Goal: Task Accomplishment & Management: Use online tool/utility

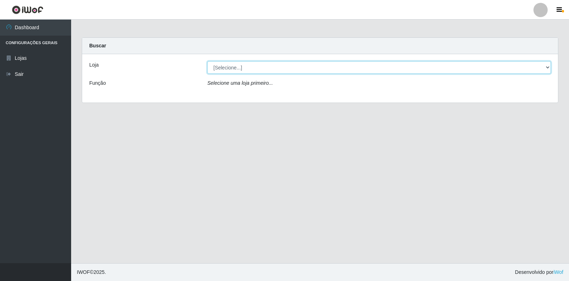
click at [546, 67] on select "[Selecione...] Extrabom - Loja 18 Goiabeiras" at bounding box center [379, 67] width 344 height 12
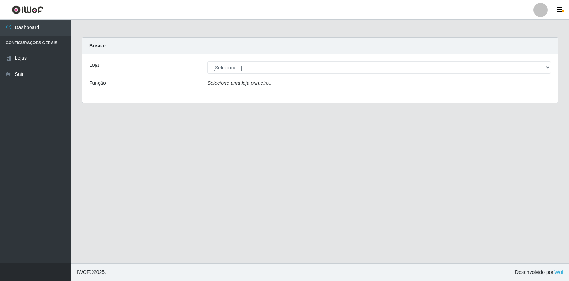
click at [279, 89] on div "Selecione uma loja primeiro..." at bounding box center [379, 84] width 354 height 10
click at [276, 59] on div "Loja [Selecione...] Extrabom - Loja 18 Goiabeiras Função Selecione uma loja pri…" at bounding box center [320, 78] width 476 height 48
click at [275, 60] on div "Loja [Selecione...] Extrabom - Loja 18 Goiabeiras Função Selecione uma loja pri…" at bounding box center [320, 78] width 476 height 48
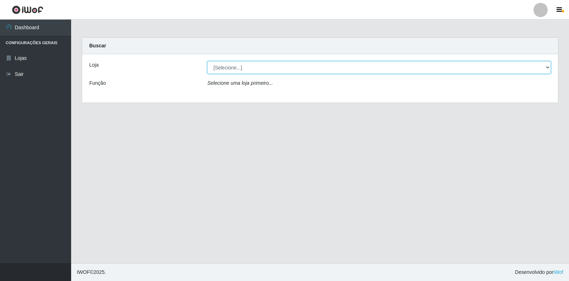
click at [274, 62] on select "[Selecione...] Extrabom - Loja 18 Goiabeiras" at bounding box center [379, 67] width 344 height 12
select select "501"
click at [207, 61] on select "[Selecione...] Extrabom - Loja 18 Goiabeiras" at bounding box center [379, 67] width 344 height 12
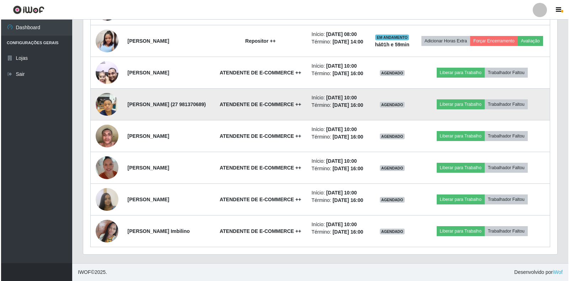
scroll to position [326, 0]
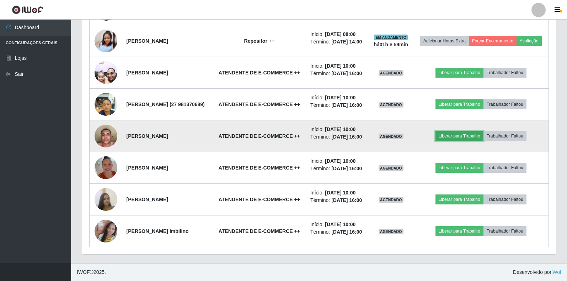
click at [476, 141] on button "Liberar para Trabalho" at bounding box center [460, 136] width 48 height 10
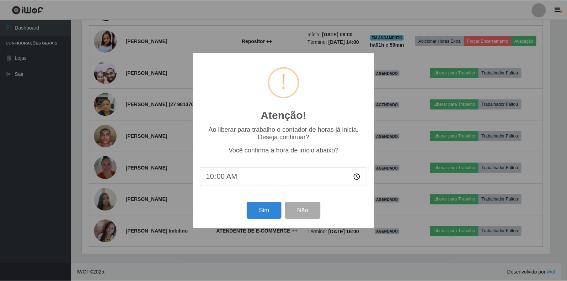
scroll to position [148, 470]
click at [271, 213] on button "Sim" at bounding box center [265, 210] width 35 height 17
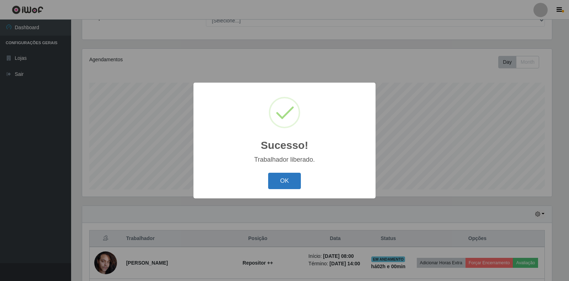
click at [284, 179] on button "OK" at bounding box center [284, 181] width 33 height 17
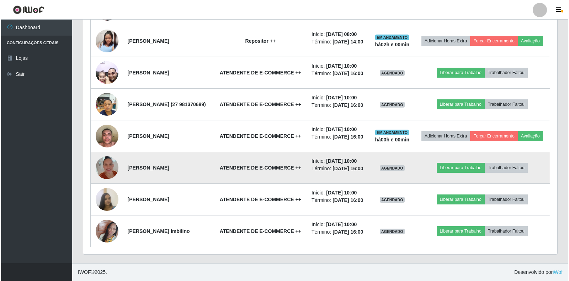
scroll to position [290, 0]
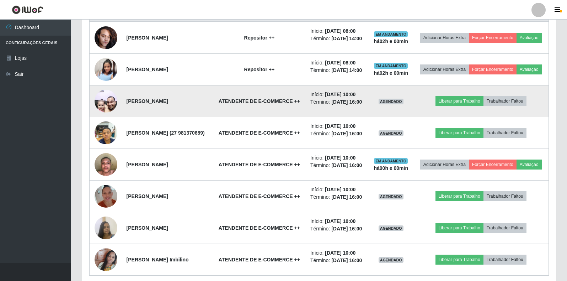
click at [467, 106] on td "Liberar para Trabalho Trabalhador Faltou" at bounding box center [481, 101] width 136 height 32
click at [470, 106] on button "Liberar para Trabalho" at bounding box center [460, 101] width 48 height 10
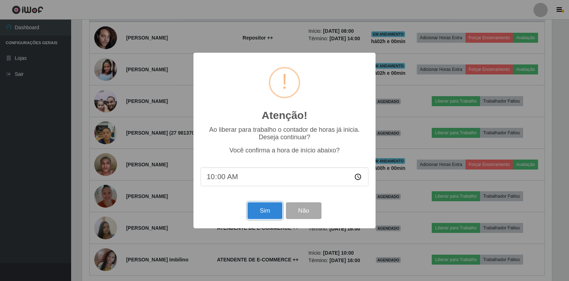
click at [264, 211] on button "Sim" at bounding box center [265, 210] width 35 height 17
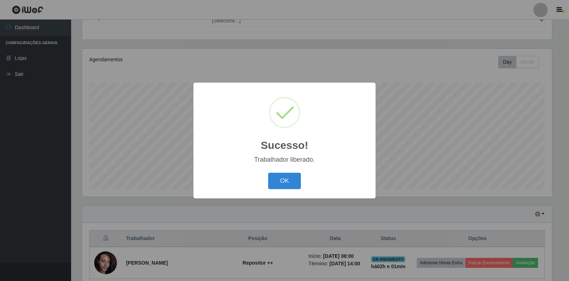
click at [285, 190] on div "OK Cancel" at bounding box center [285, 180] width 168 height 20
click at [282, 181] on button "OK" at bounding box center [284, 181] width 33 height 17
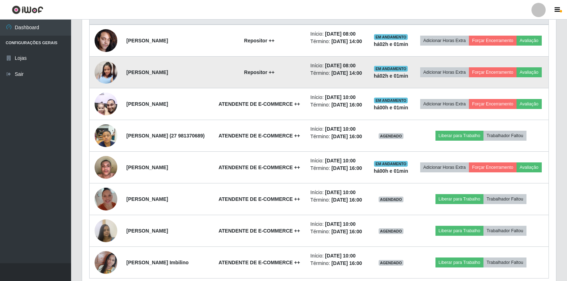
scroll to position [290, 0]
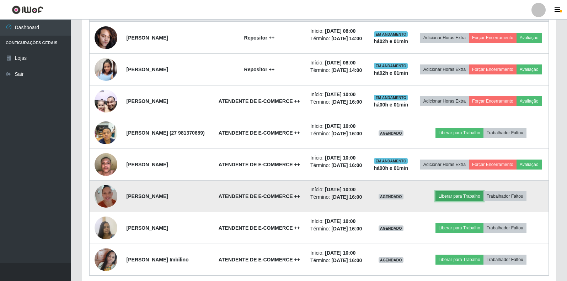
click at [472, 201] on button "Liberar para Trabalho" at bounding box center [460, 196] width 48 height 10
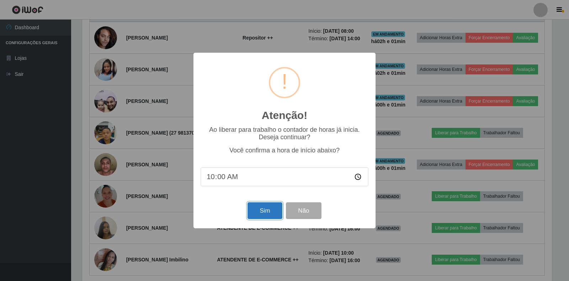
click at [255, 210] on button "Sim" at bounding box center [265, 210] width 35 height 17
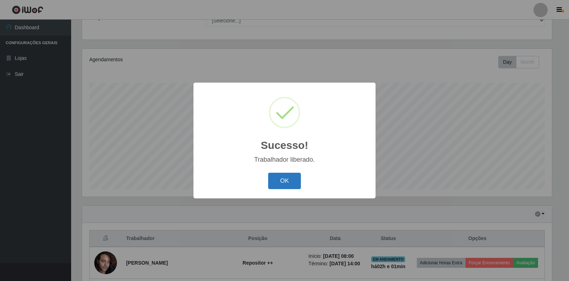
click at [287, 184] on button "OK" at bounding box center [284, 181] width 33 height 17
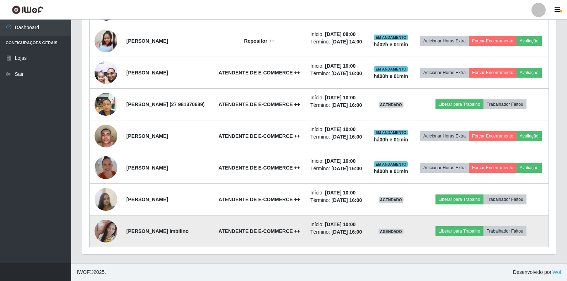
scroll to position [361, 0]
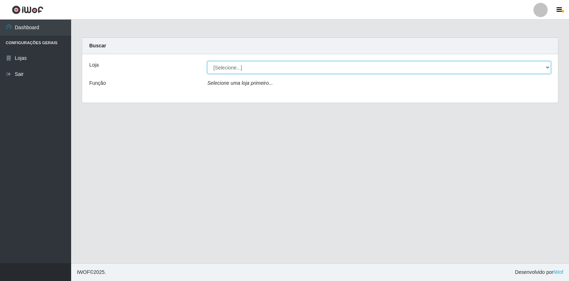
click at [526, 71] on select "[Selecione...] Extrabom - Loja 18 Goiabeiras" at bounding box center [379, 67] width 344 height 12
select select "501"
click at [207, 61] on select "[Selecione...] Extrabom - Loja 18 Goiabeiras" at bounding box center [379, 67] width 344 height 12
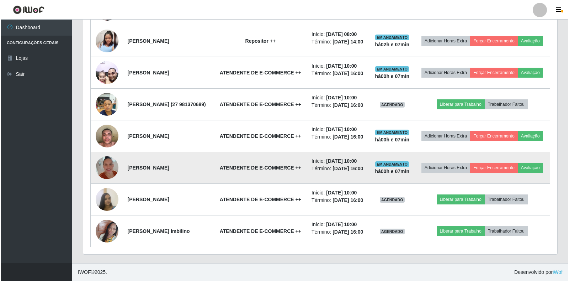
scroll to position [285, 0]
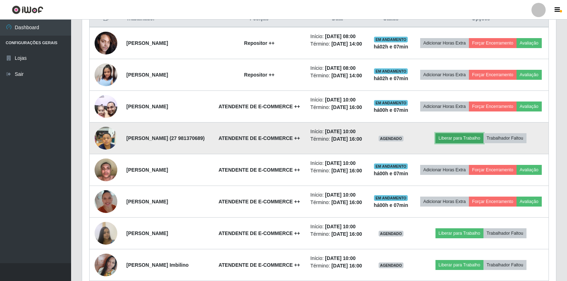
click at [466, 143] on button "Liberar para Trabalho" at bounding box center [460, 138] width 48 height 10
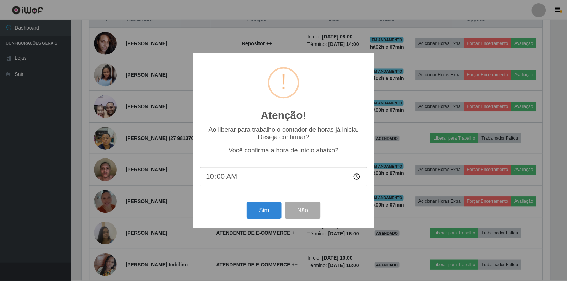
scroll to position [148, 470]
click at [265, 210] on button "Sim" at bounding box center [265, 210] width 35 height 17
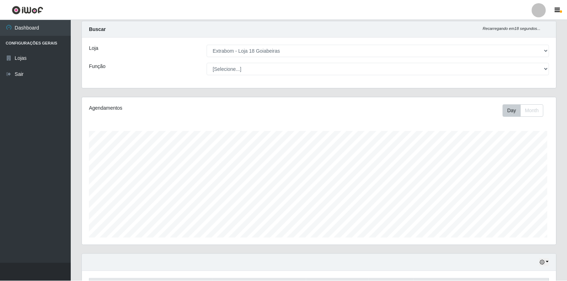
scroll to position [0, 0]
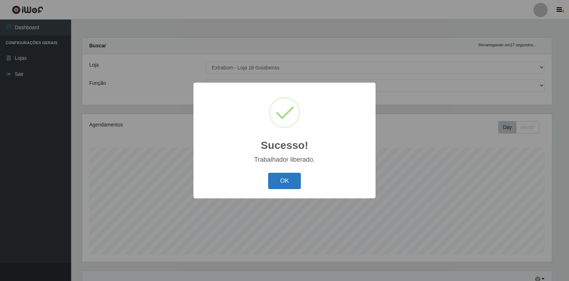
click at [285, 177] on button "OK" at bounding box center [284, 181] width 33 height 17
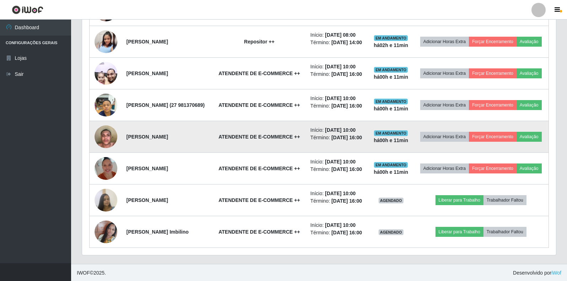
scroll to position [361, 0]
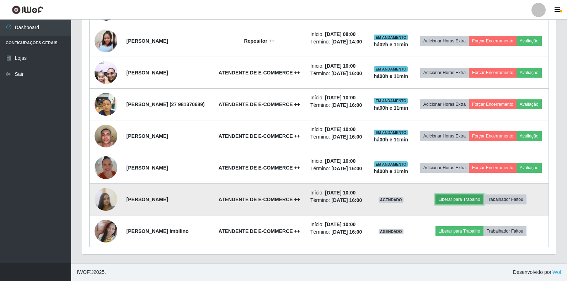
click at [476, 195] on button "Liberar para Trabalho" at bounding box center [460, 199] width 48 height 10
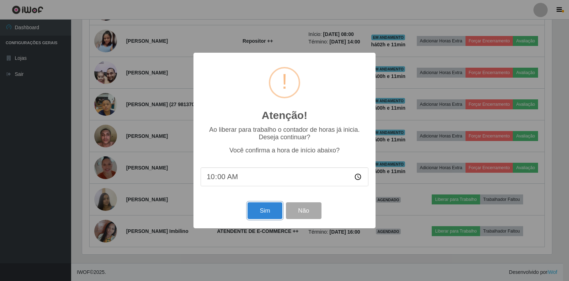
drag, startPoint x: 269, startPoint y: 212, endPoint x: 275, endPoint y: 211, distance: 6.1
click at [269, 212] on button "Sim" at bounding box center [265, 210] width 35 height 17
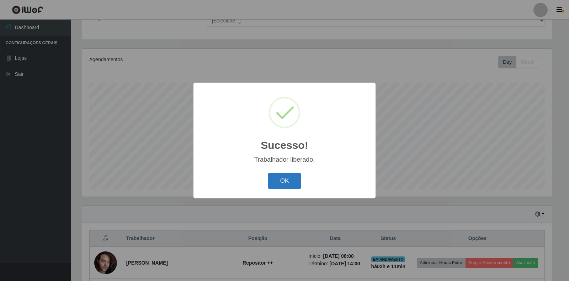
click at [280, 186] on button "OK" at bounding box center [284, 181] width 33 height 17
click at [280, 186] on div "Sucesso! × Trabalhador liberado. OK Cancel" at bounding box center [284, 140] width 569 height 281
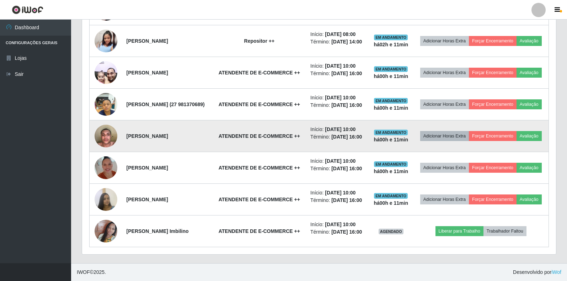
scroll to position [361, 0]
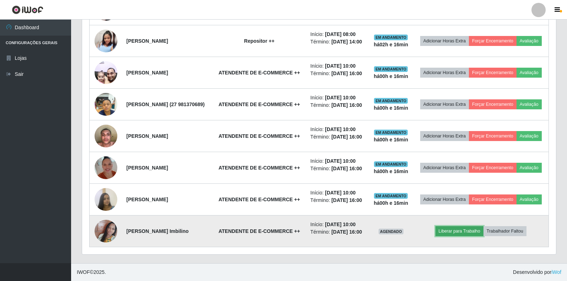
click at [470, 227] on button "Liberar para Trabalho" at bounding box center [460, 231] width 48 height 10
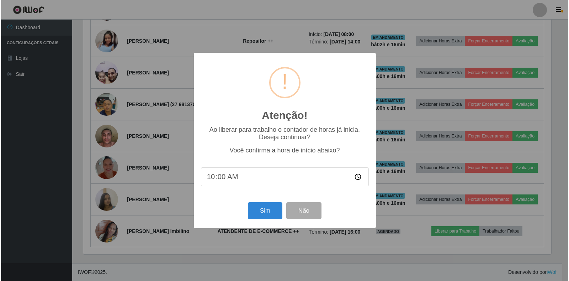
scroll to position [148, 470]
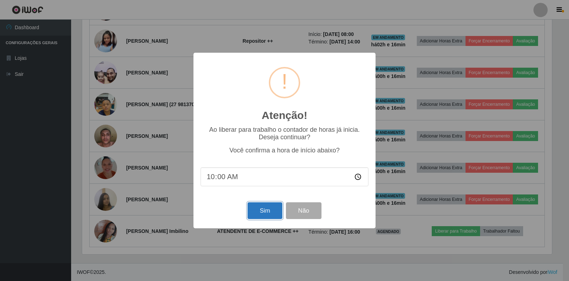
click at [252, 208] on button "Sim" at bounding box center [265, 210] width 35 height 17
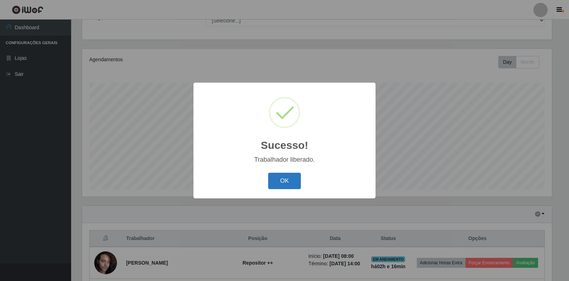
click at [276, 181] on button "OK" at bounding box center [284, 181] width 33 height 17
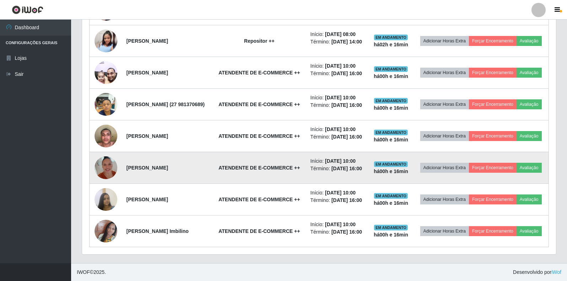
scroll to position [219, 0]
